Goal: Information Seeking & Learning: Check status

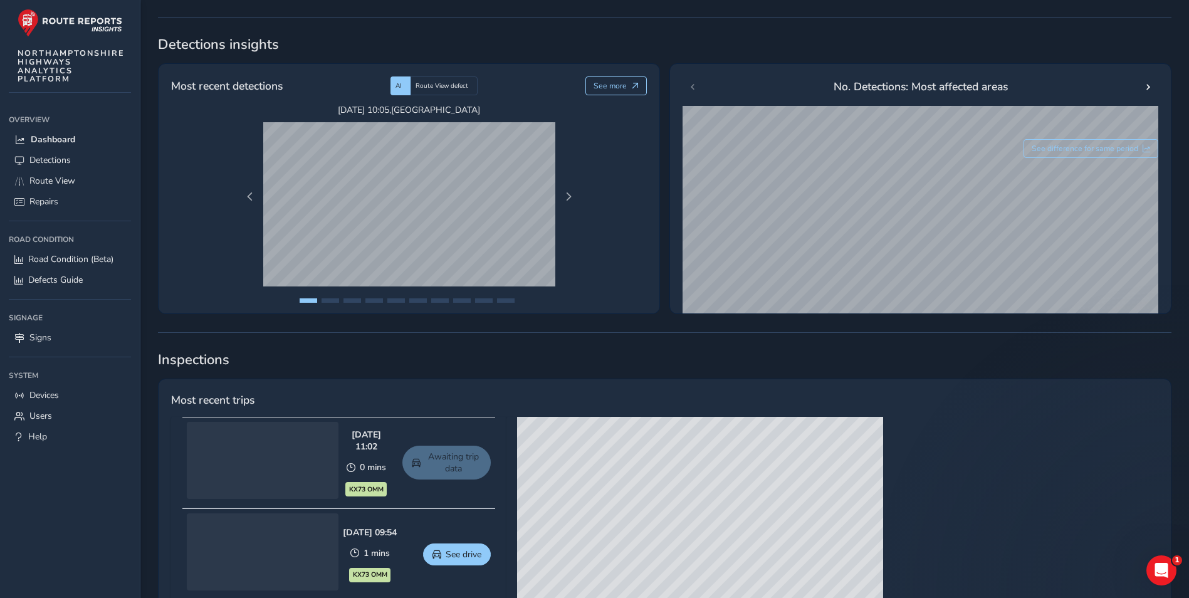
scroll to position [125, 0]
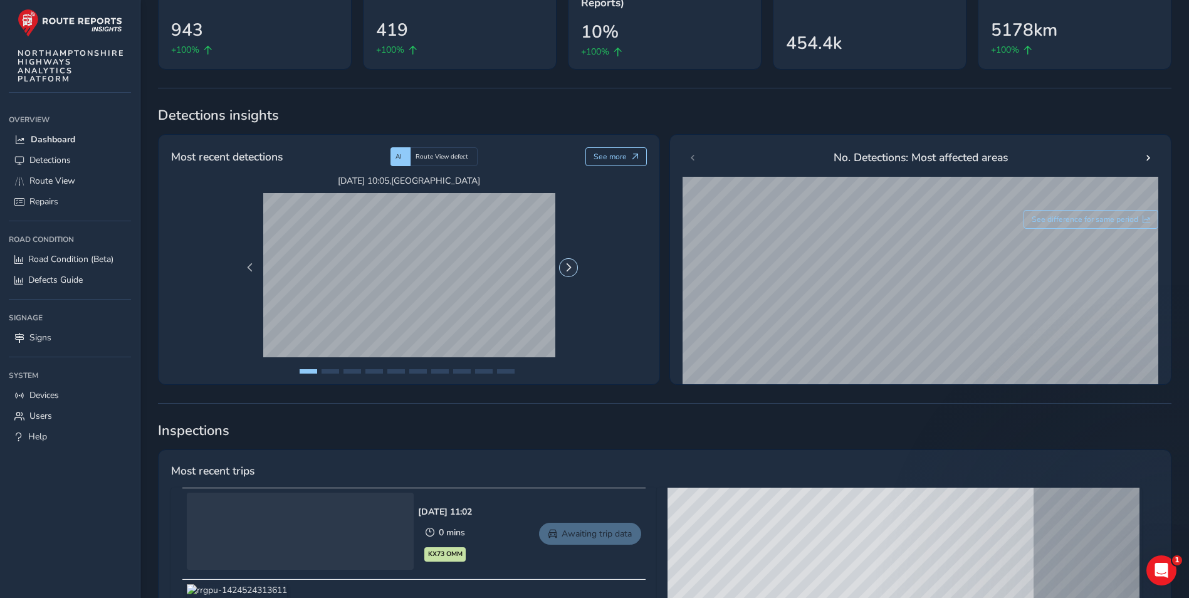
click at [565, 263] on span "Next Page" at bounding box center [568, 267] width 9 height 9
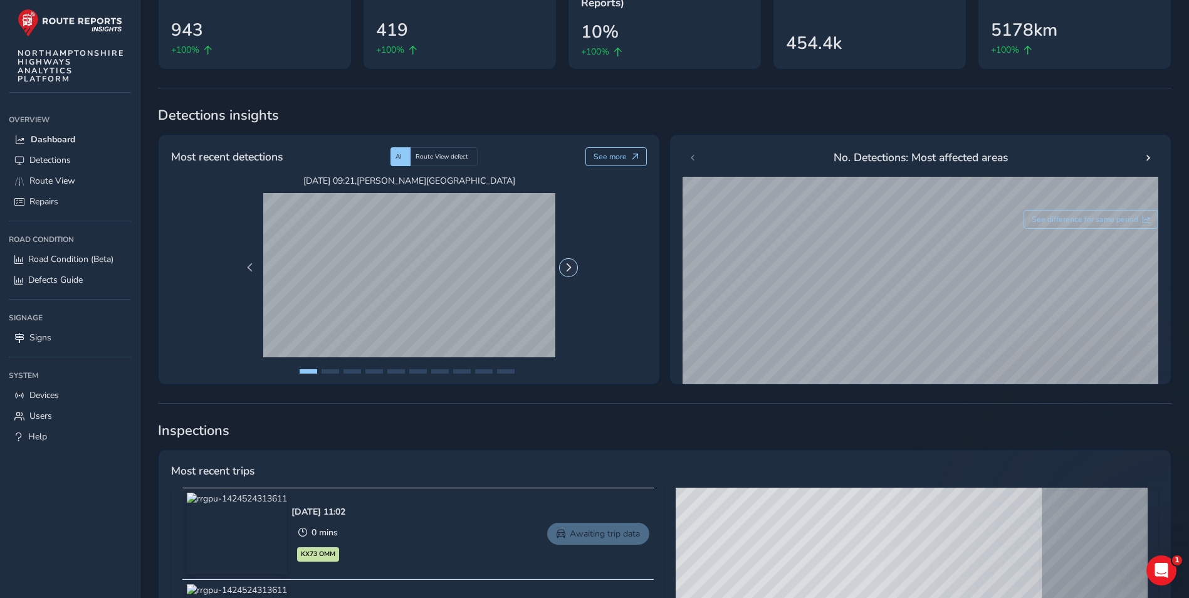
click at [565, 263] on span "Next Page" at bounding box center [568, 267] width 9 height 9
click at [248, 266] on span "Previous Page" at bounding box center [250, 267] width 9 height 9
click at [568, 264] on span "Next Page" at bounding box center [568, 267] width 9 height 9
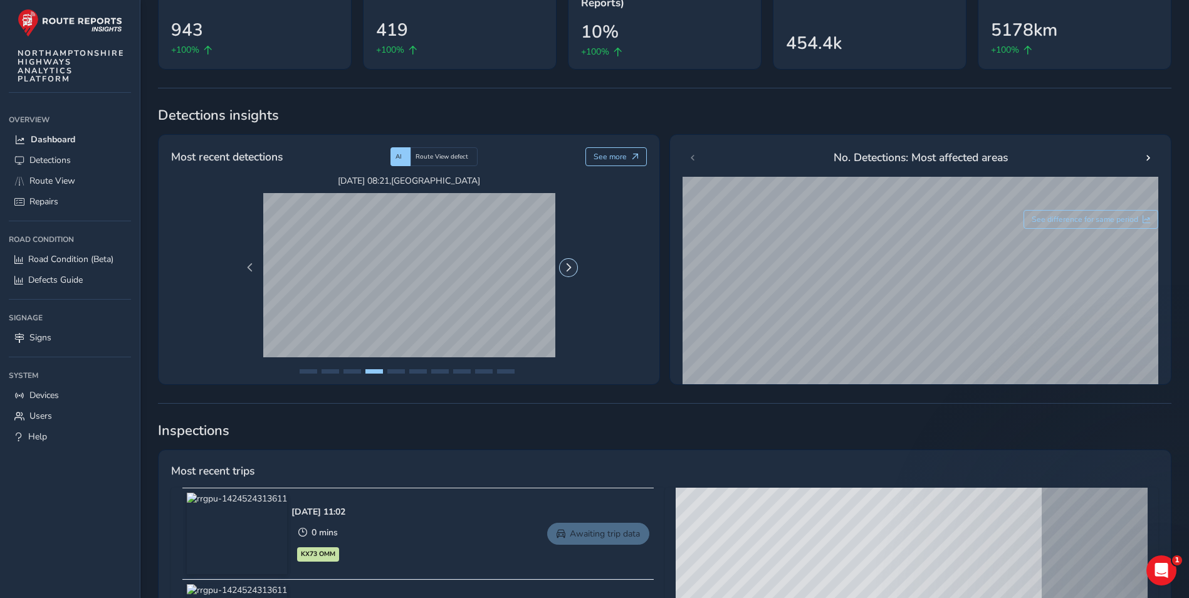
click at [570, 270] on span "Next Page" at bounding box center [568, 267] width 9 height 9
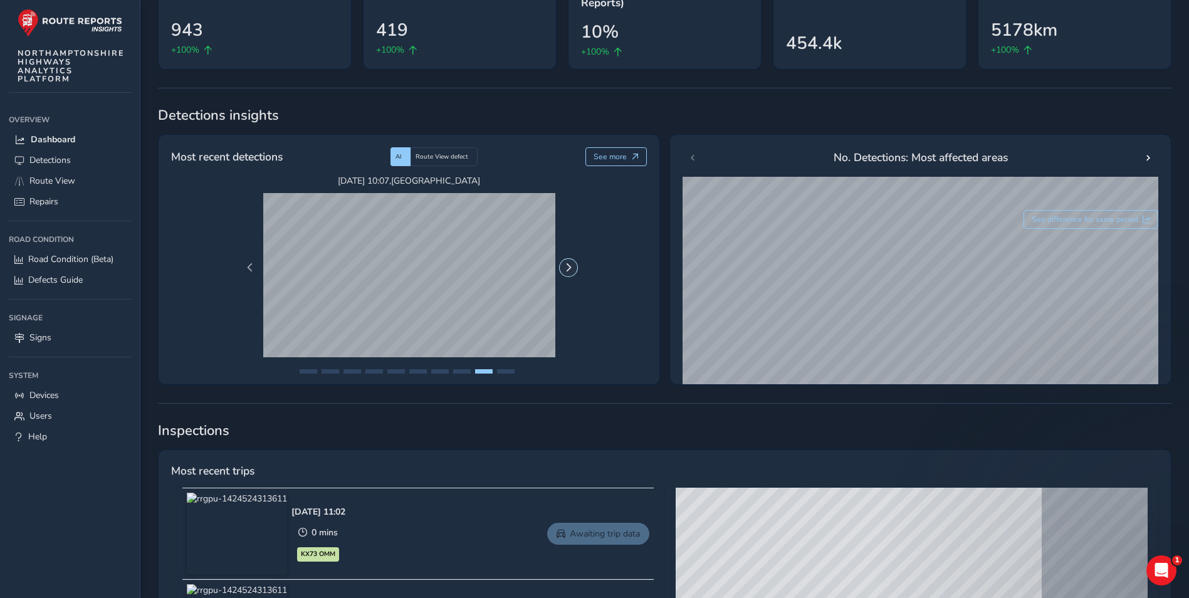
click at [570, 270] on span "Next Page" at bounding box center [568, 267] width 9 height 9
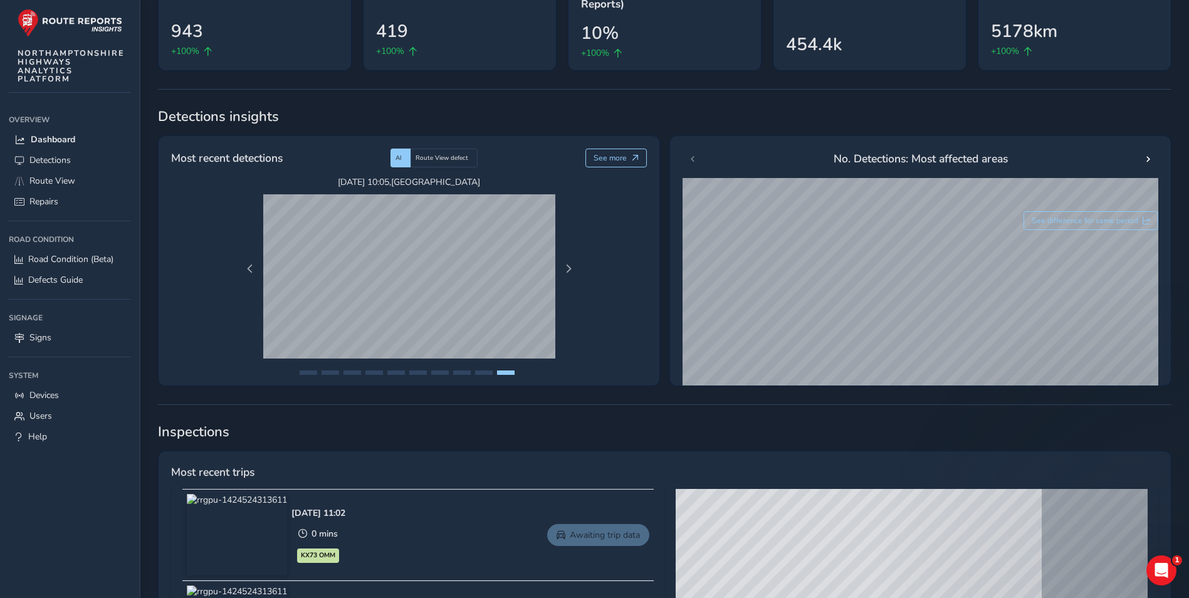
scroll to position [0, 0]
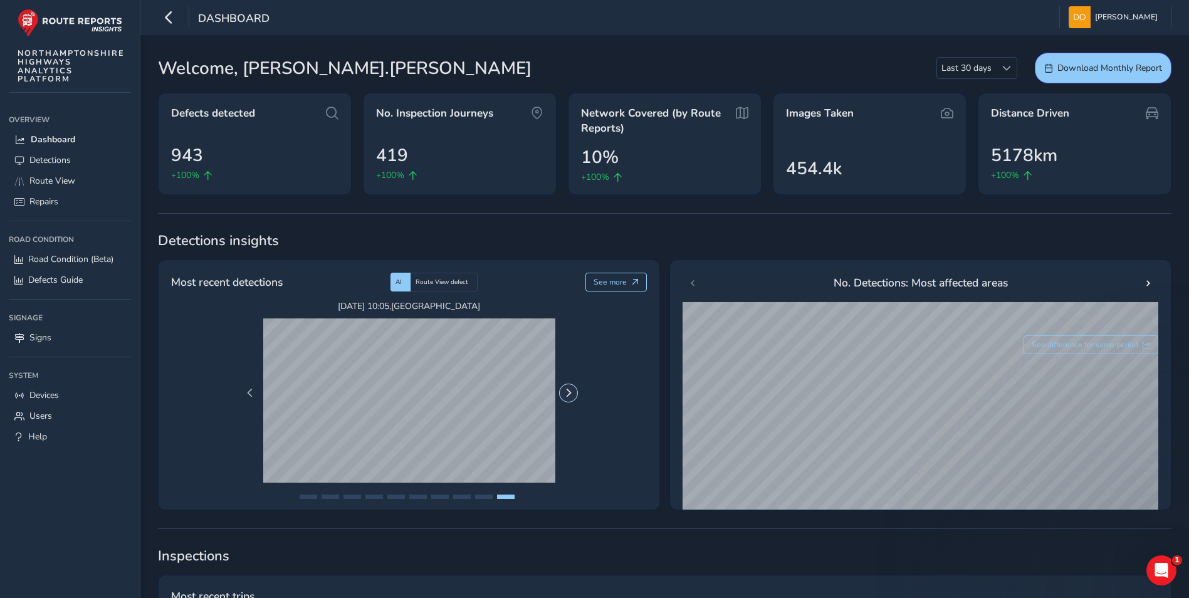
click at [566, 394] on span "Next Page" at bounding box center [568, 393] width 9 height 9
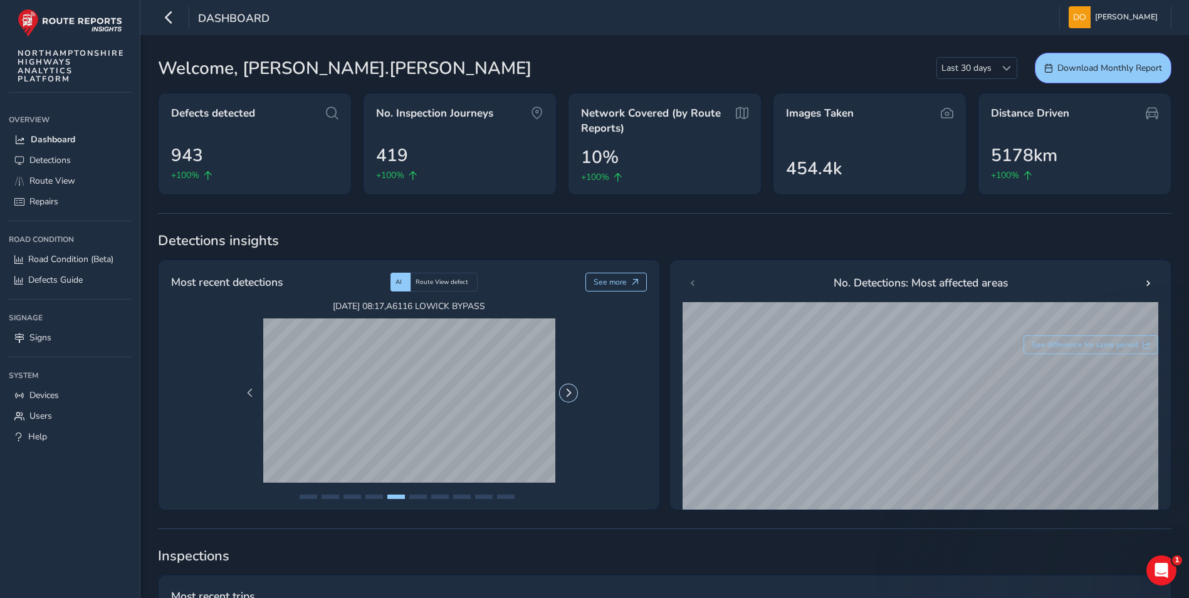
click at [566, 394] on span "Next Page" at bounding box center [568, 393] width 9 height 9
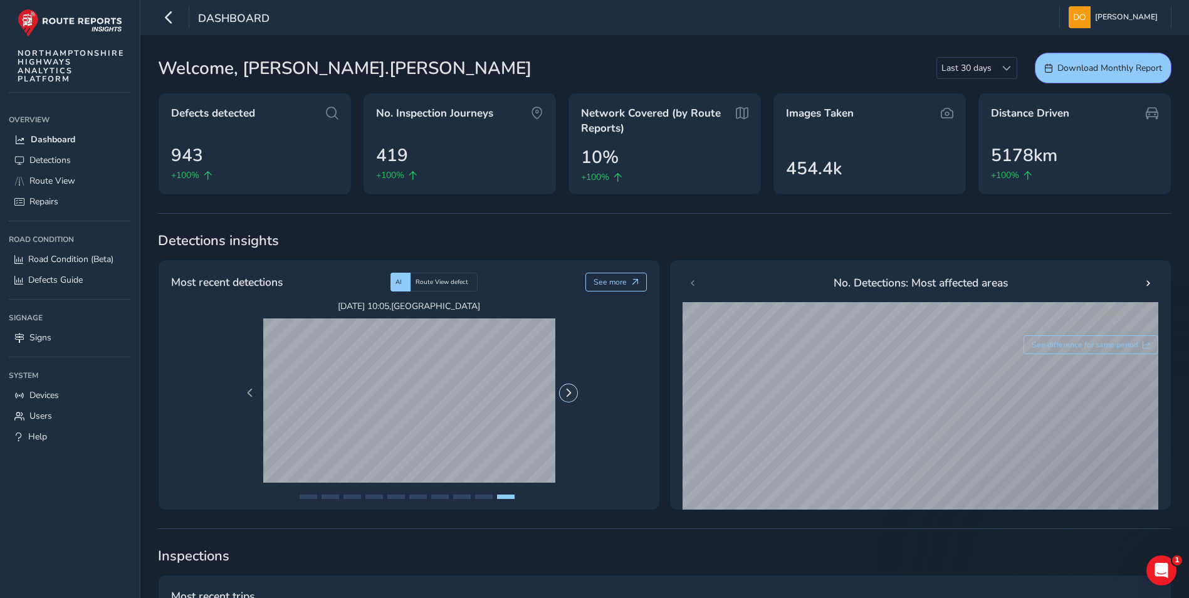
click at [566, 394] on span "Next Page" at bounding box center [568, 393] width 9 height 9
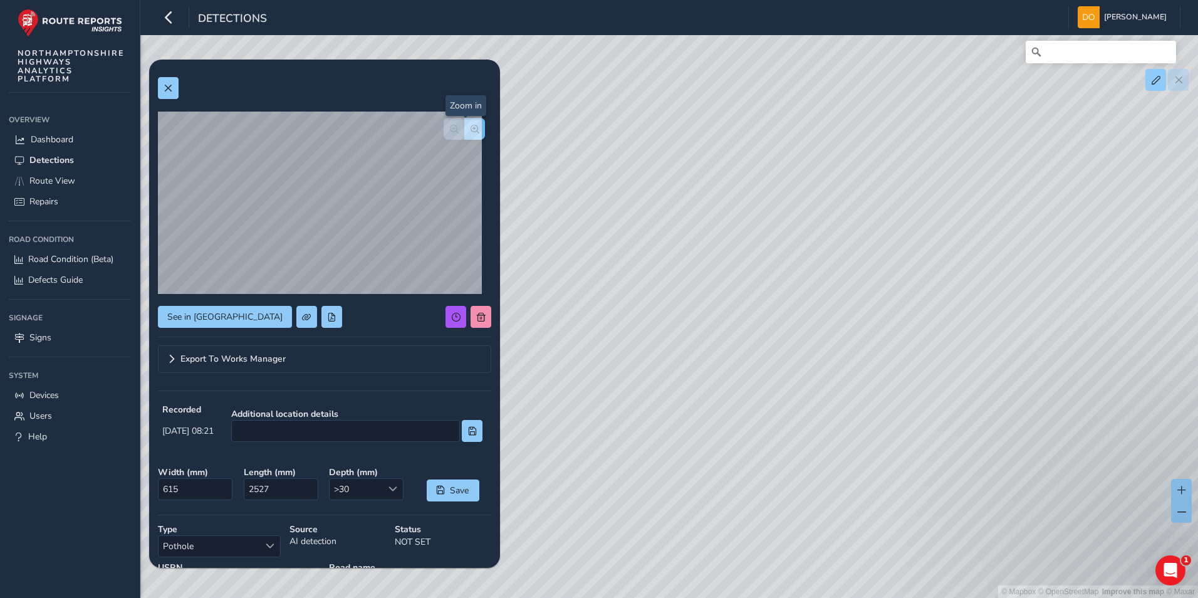
click at [471, 126] on span "button" at bounding box center [475, 129] width 9 height 9
click at [444, 125] on button "button" at bounding box center [454, 129] width 21 height 22
click at [167, 15] on icon "button" at bounding box center [168, 17] width 13 height 22
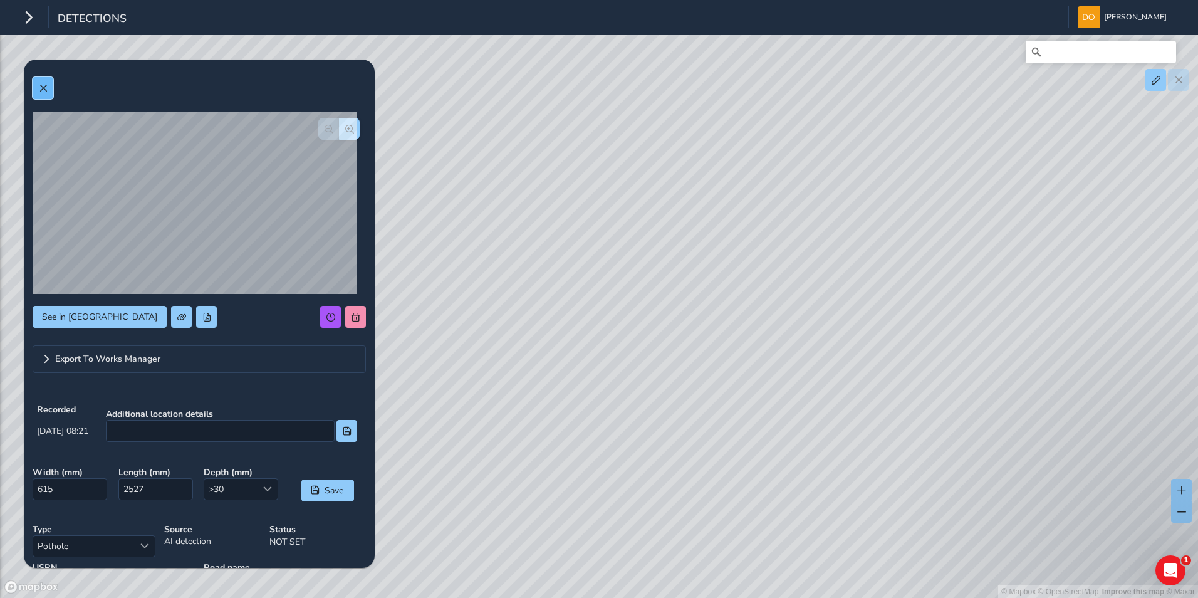
click at [45, 81] on button at bounding box center [43, 88] width 21 height 22
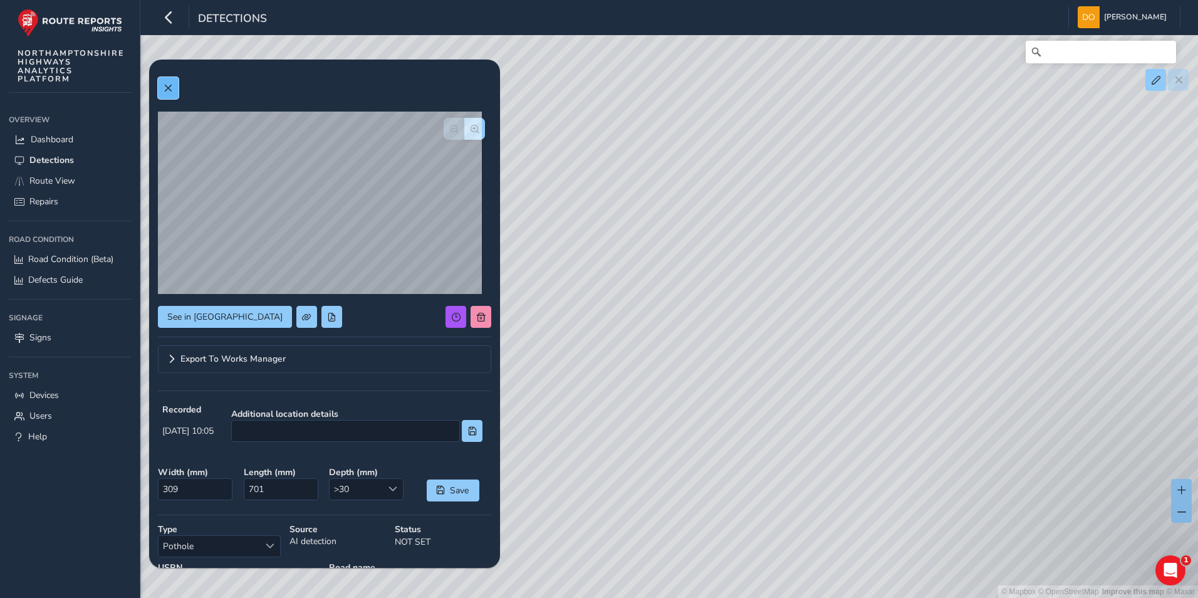
click at [163, 83] on button at bounding box center [168, 88] width 21 height 22
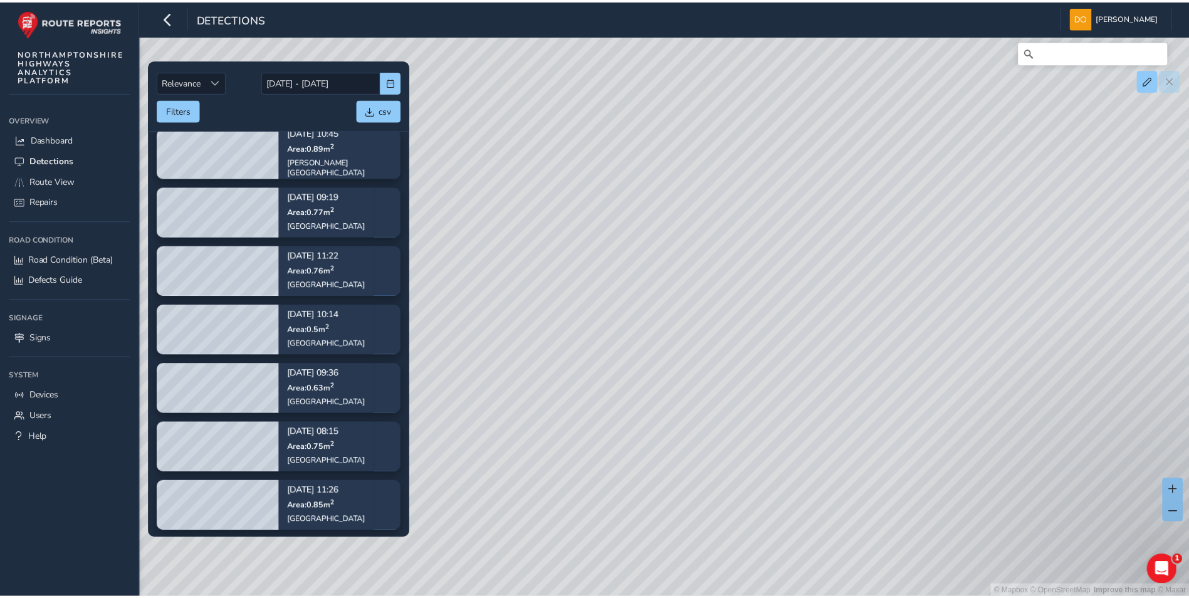
scroll to position [1504, 0]
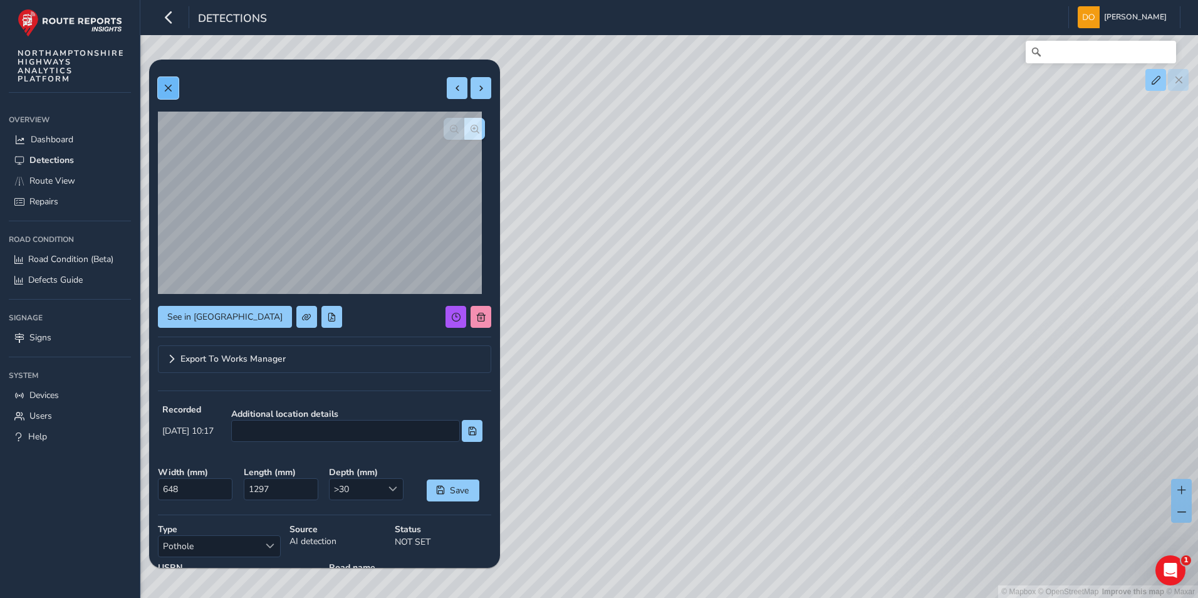
click at [166, 82] on button at bounding box center [168, 88] width 21 height 22
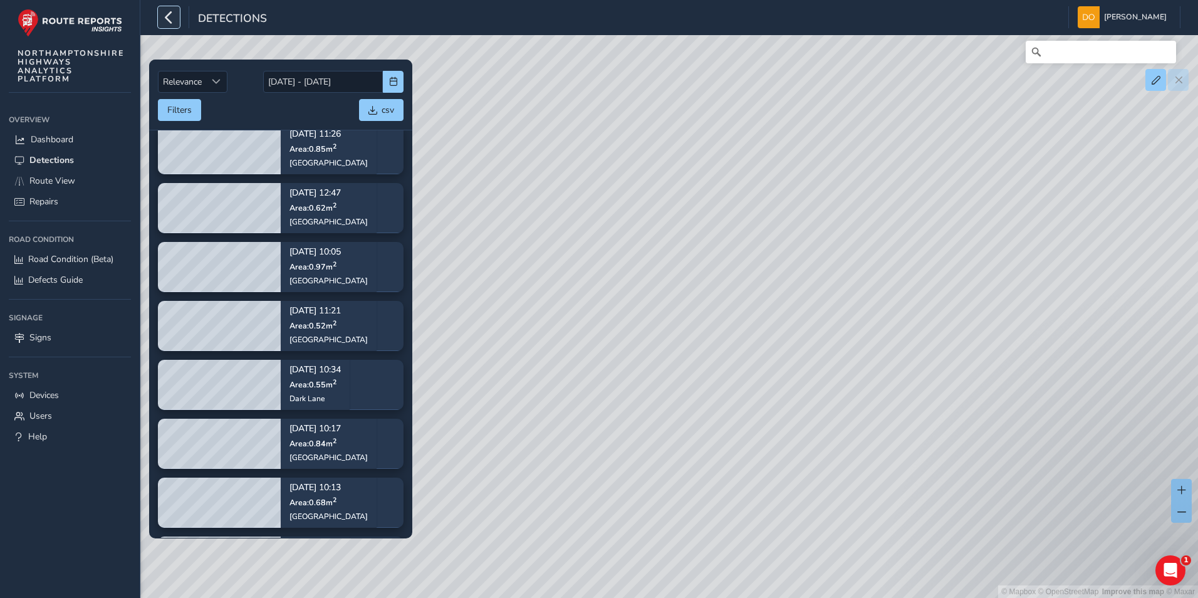
click at [171, 16] on icon "button" at bounding box center [168, 17] width 13 height 22
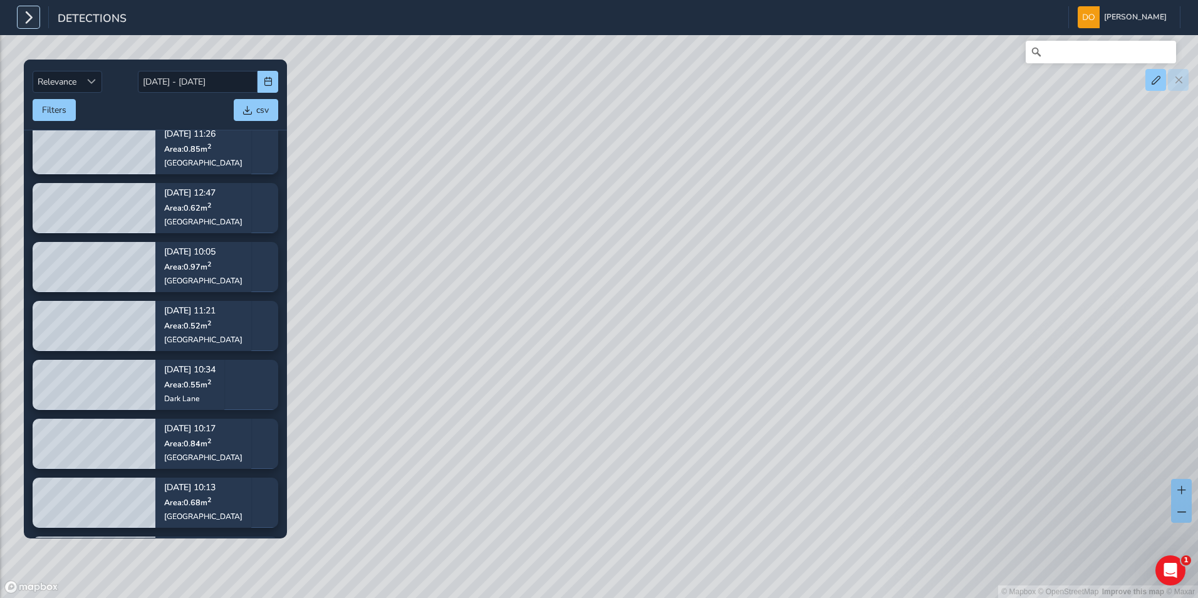
click at [31, 17] on icon "button" at bounding box center [28, 17] width 13 height 22
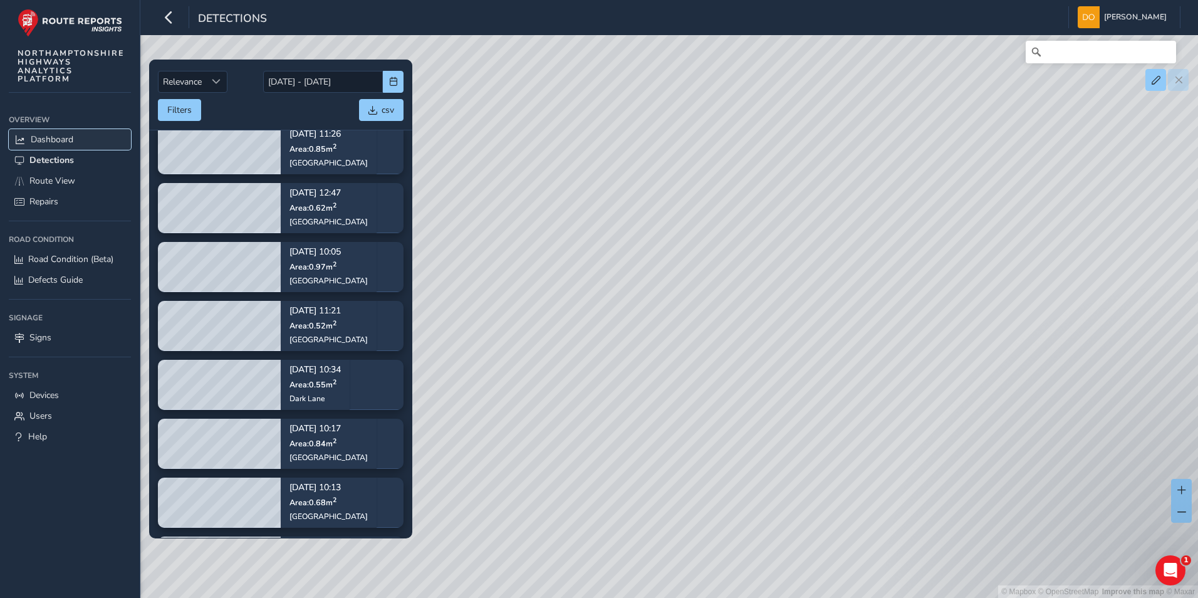
click at [69, 139] on span "Dashboard" at bounding box center [52, 139] width 43 height 12
